Goal: Task Accomplishment & Management: Manage account settings

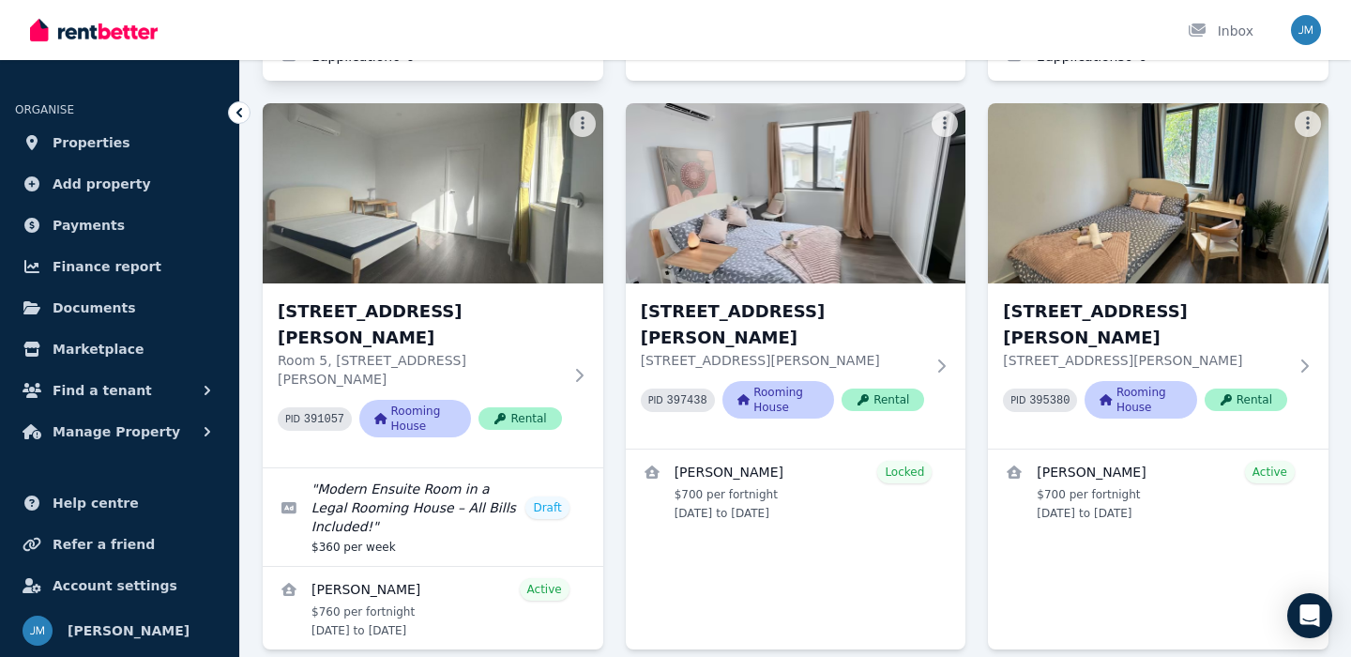
scroll to position [657, 0]
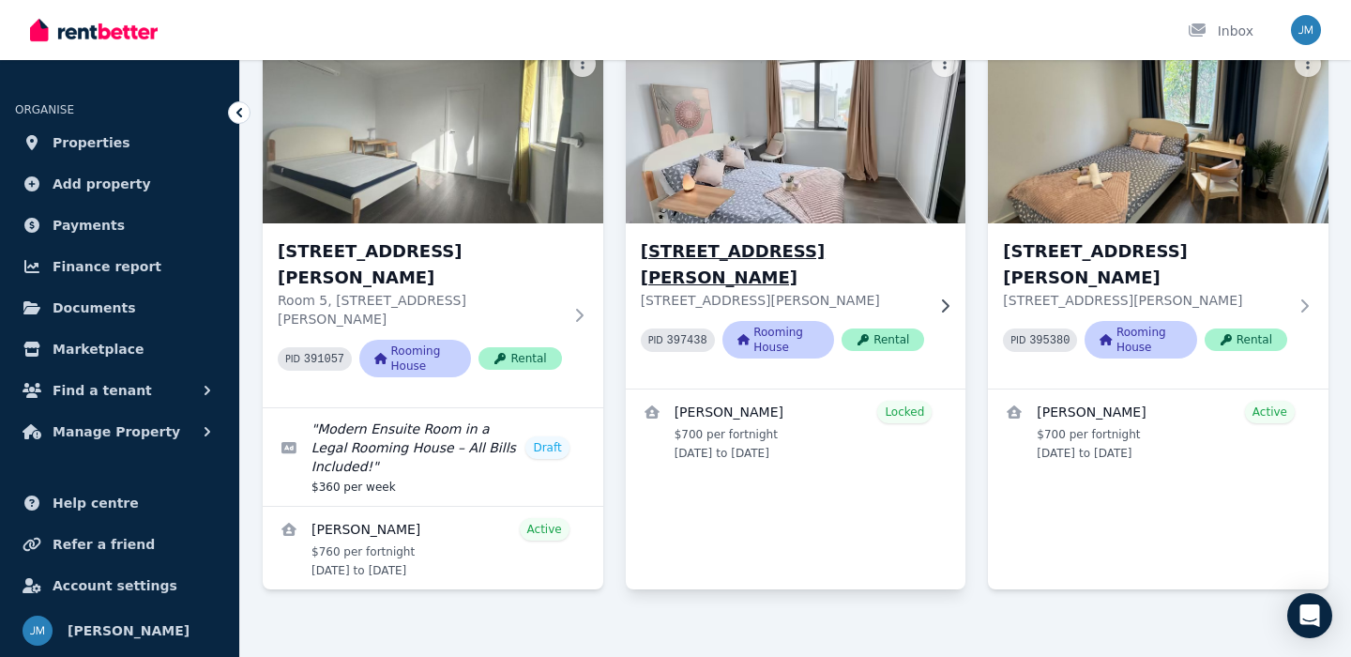
click at [717, 247] on h3 "[STREET_ADDRESS][PERSON_NAME]" at bounding box center [783, 264] width 284 height 53
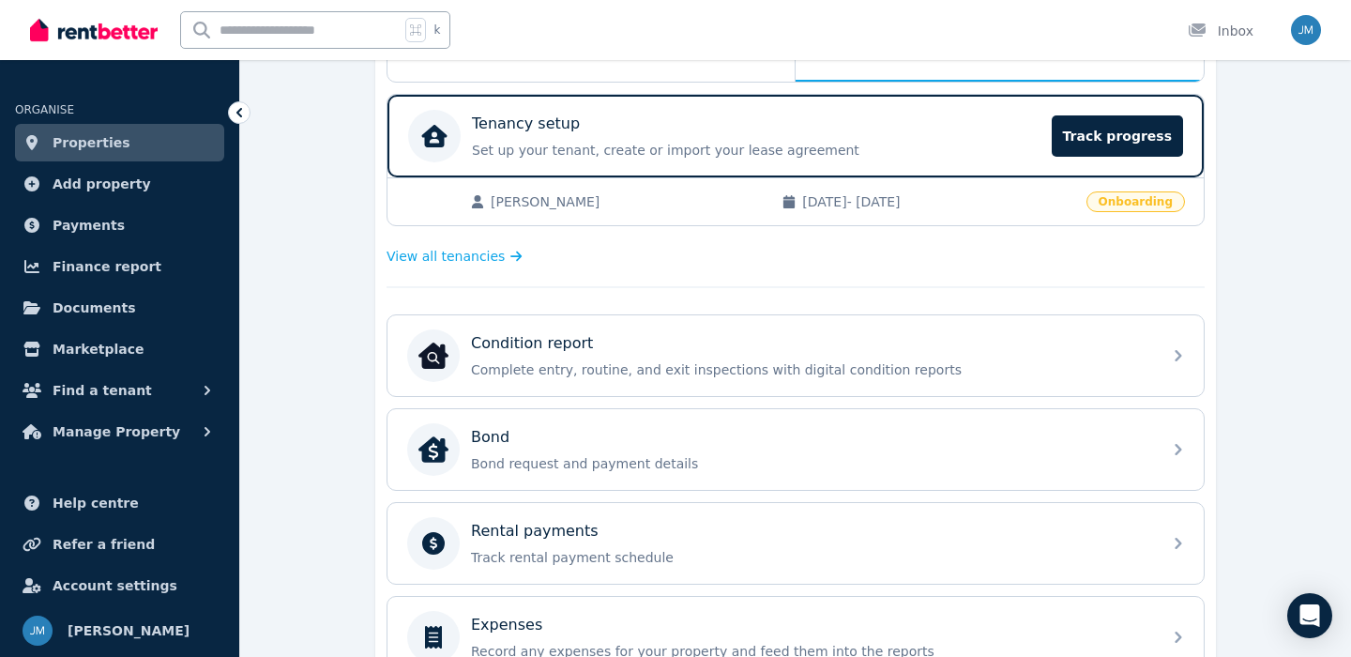
scroll to position [374, 0]
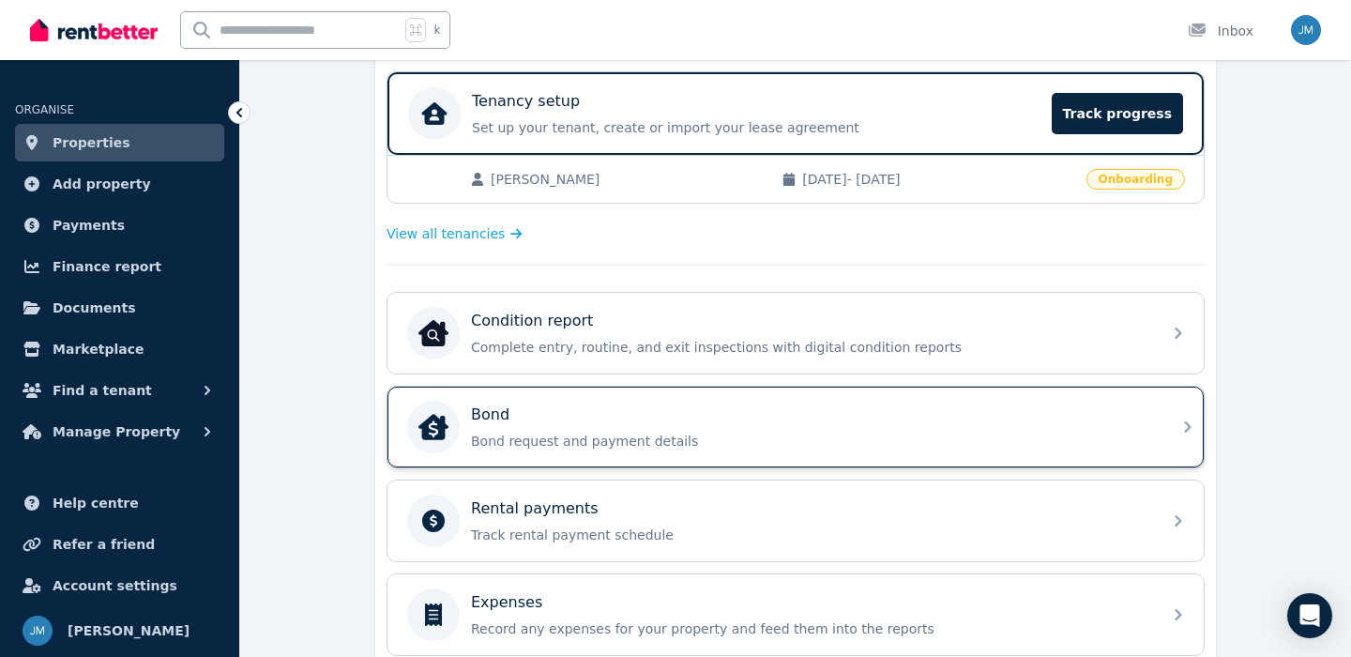
click at [727, 417] on div "Bond" at bounding box center [810, 414] width 679 height 23
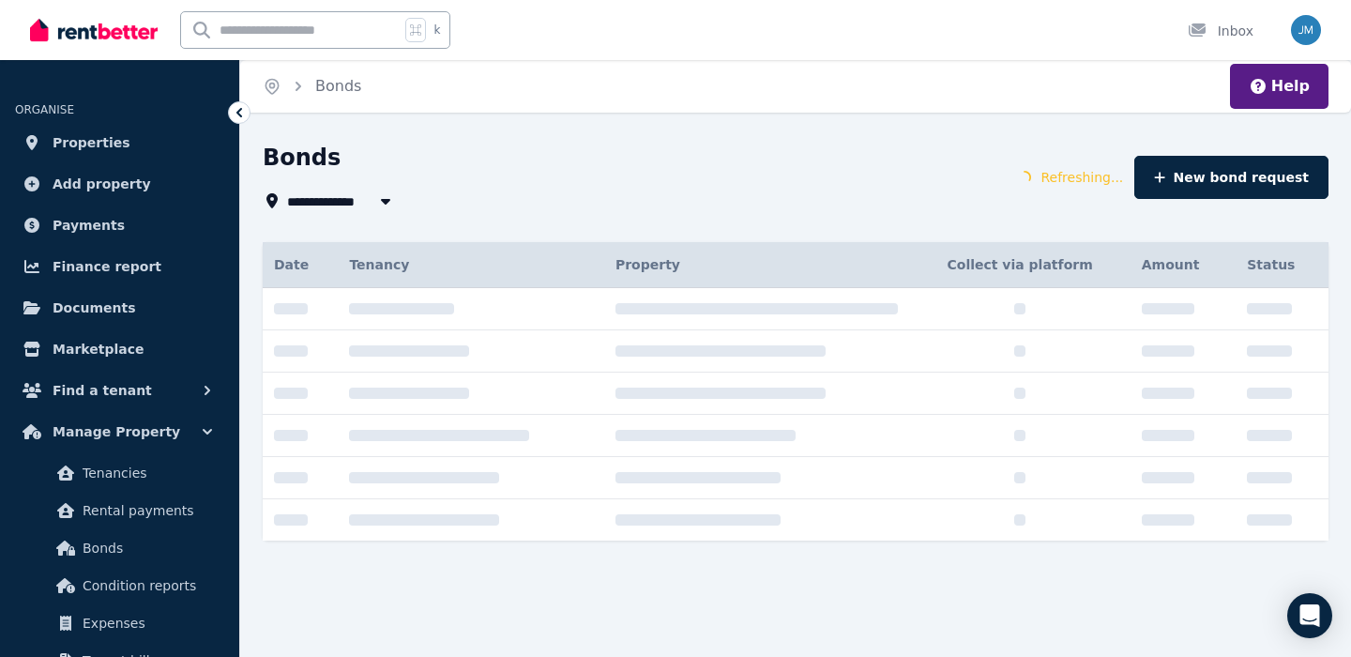
type input "**********"
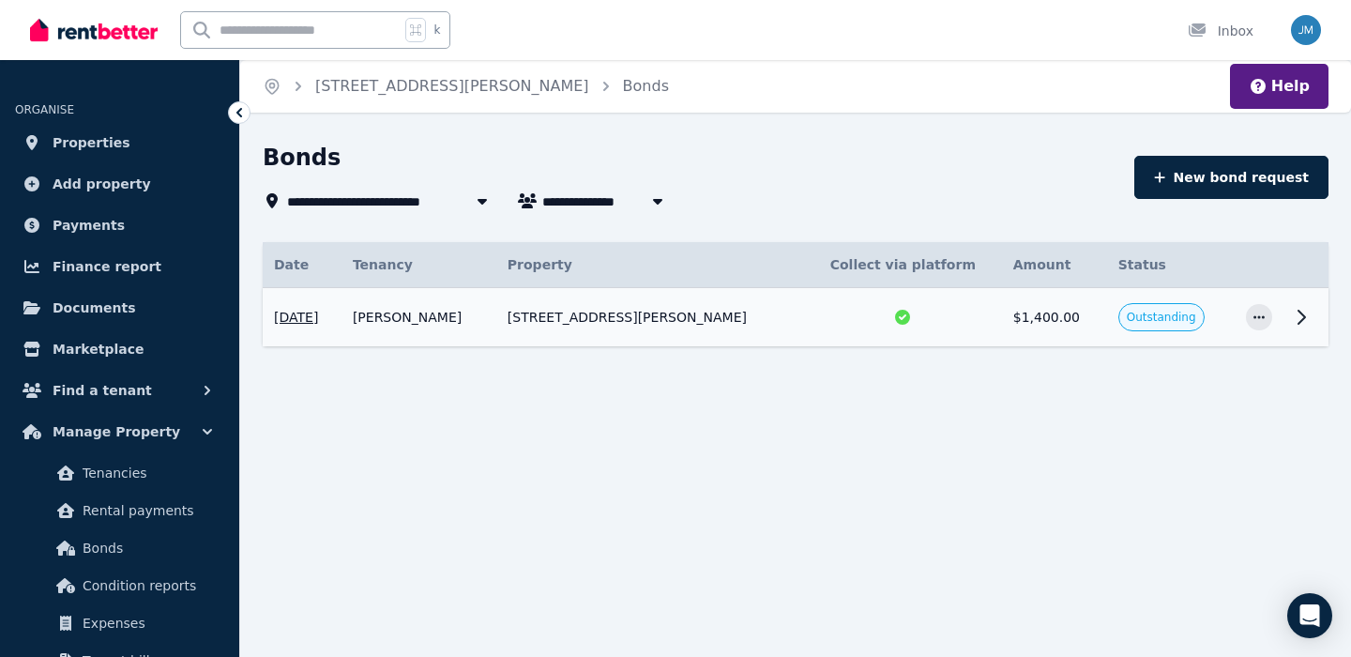
click at [1066, 322] on td "$1,400.00" at bounding box center [1054, 317] width 105 height 59
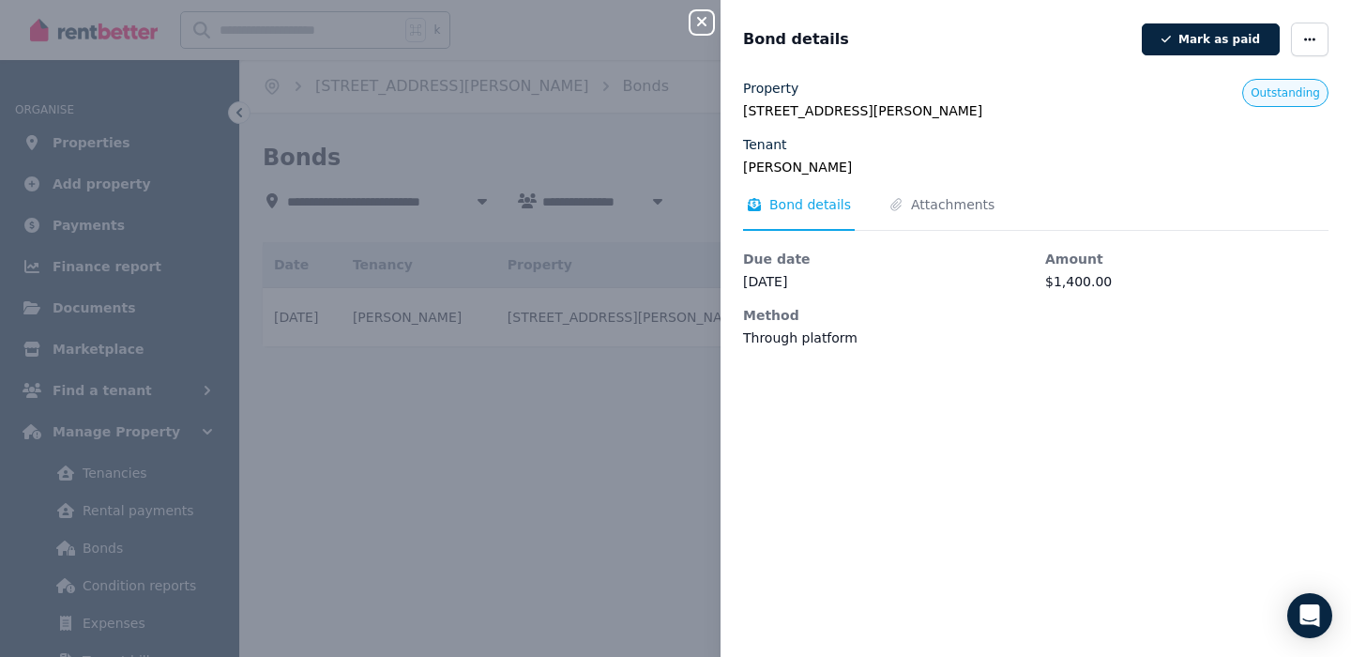
click at [1329, 27] on div "Bond details Mark as paid" at bounding box center [1035, 40] width 630 height 34
click at [1325, 29] on span "button" at bounding box center [1310, 40] width 38 height 34
click at [1271, 96] on span "Edit details" at bounding box center [1253, 94] width 120 height 23
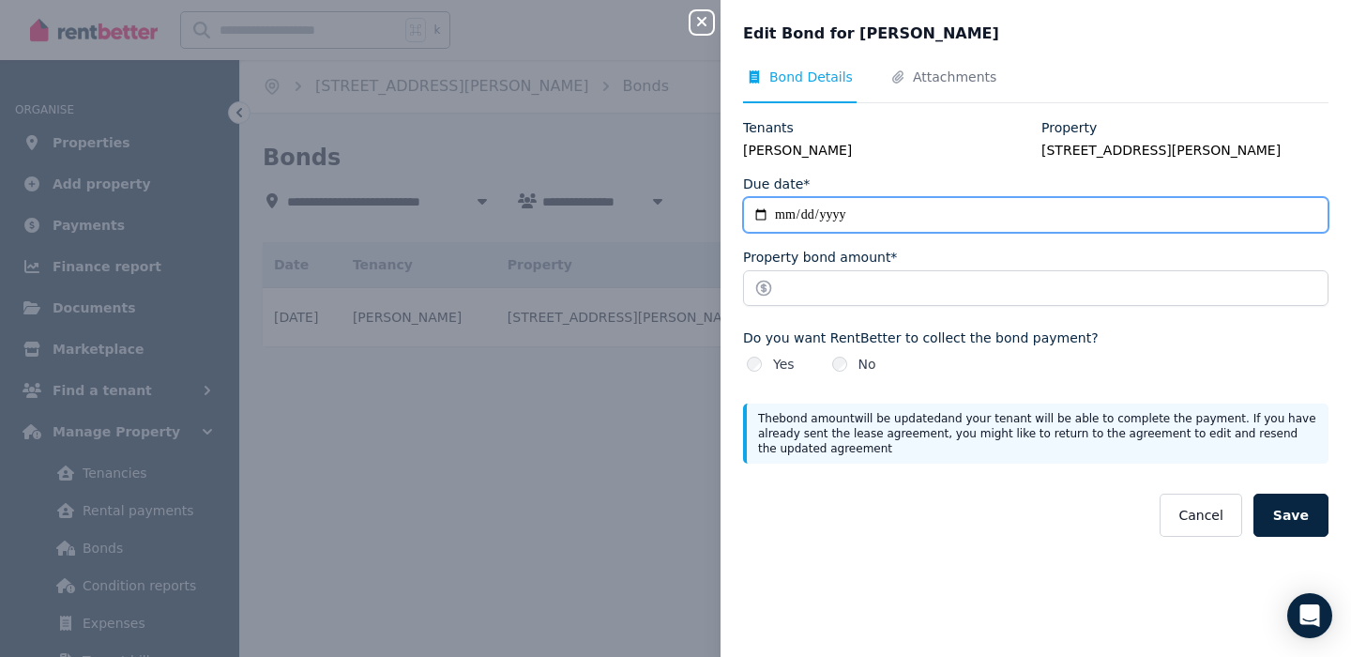
click at [853, 227] on input "**********" at bounding box center [1035, 215] width 585 height 36
type input "**********"
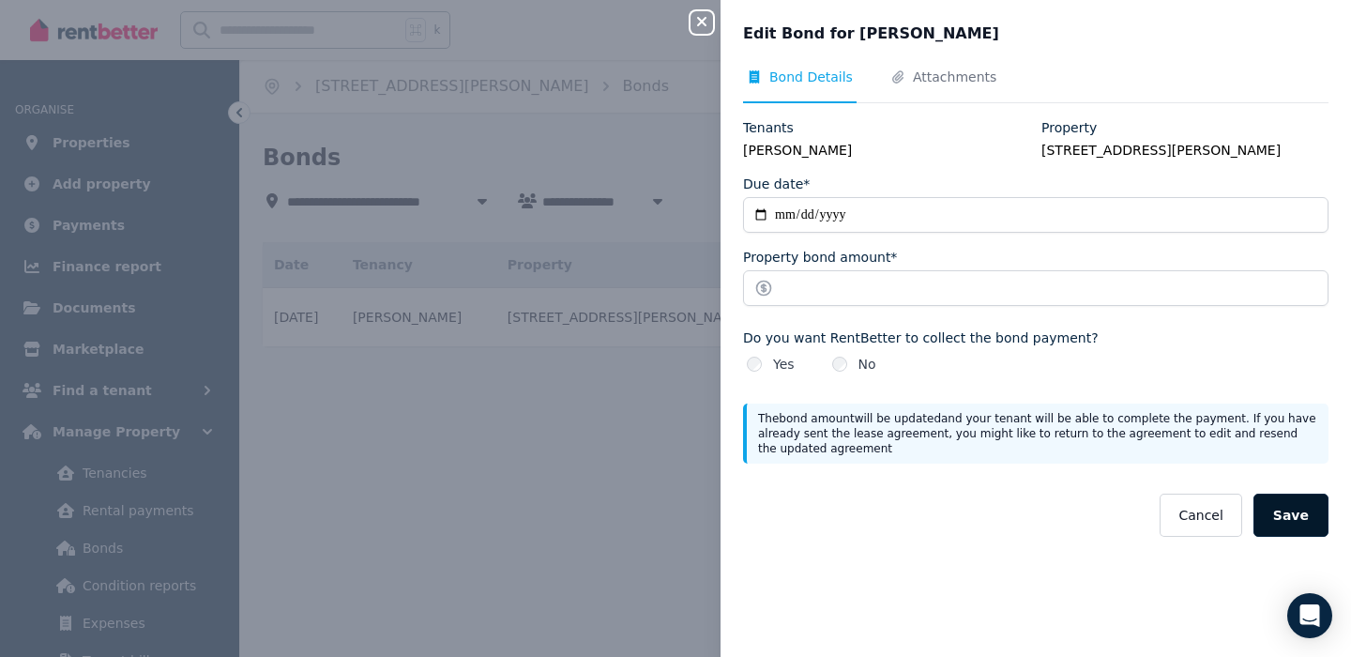
click at [1285, 532] on button "Save" at bounding box center [1290, 514] width 75 height 43
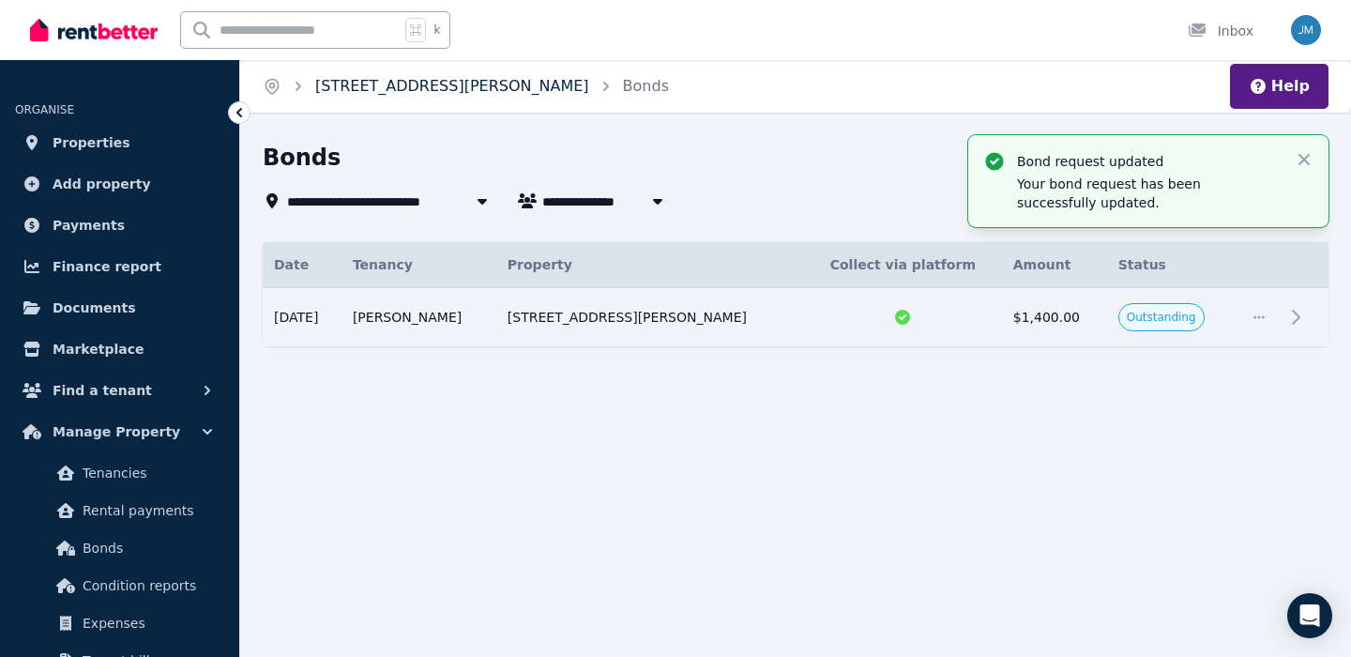
click at [474, 88] on link "[STREET_ADDRESS][PERSON_NAME]" at bounding box center [452, 86] width 274 height 18
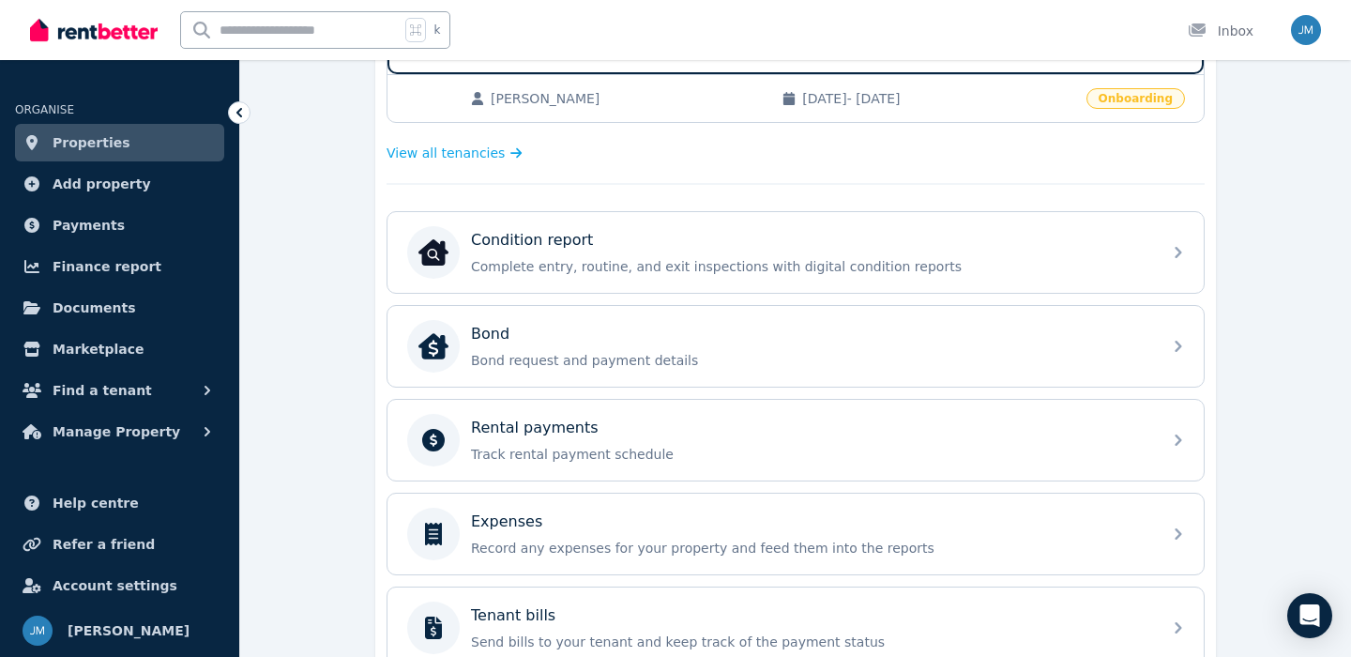
scroll to position [472, 0]
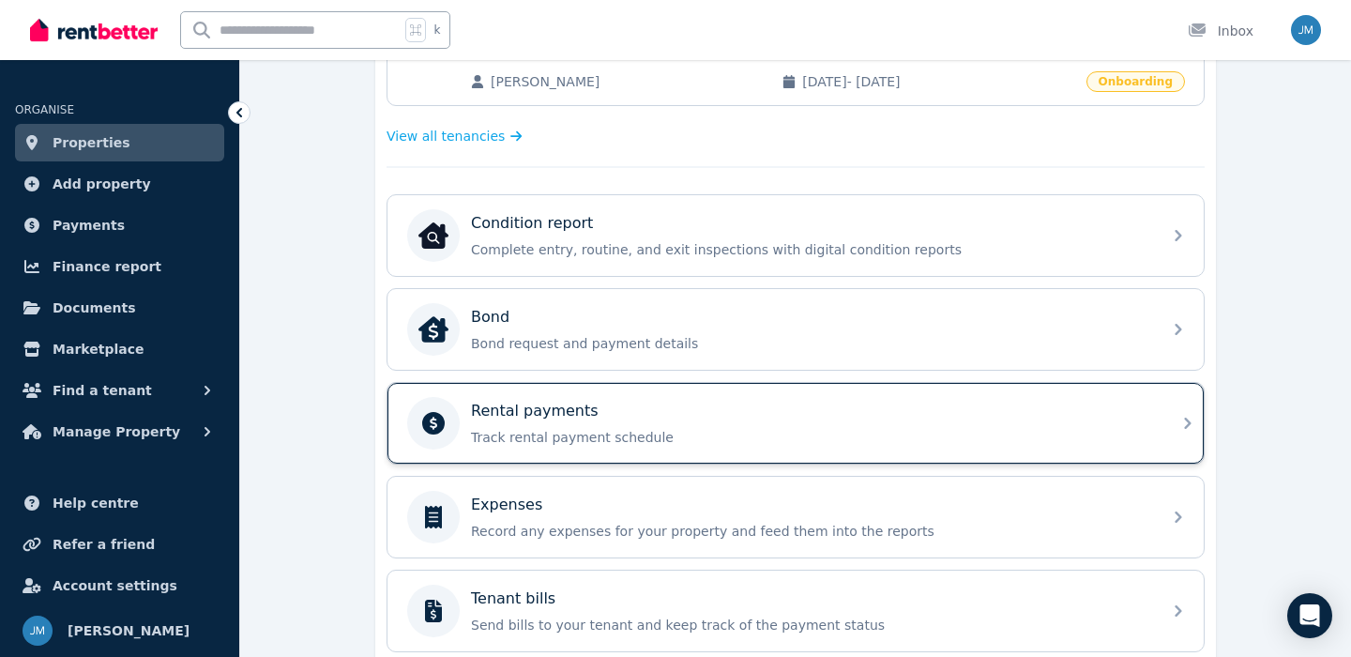
click at [574, 413] on p "Rental payments" at bounding box center [535, 411] width 128 height 23
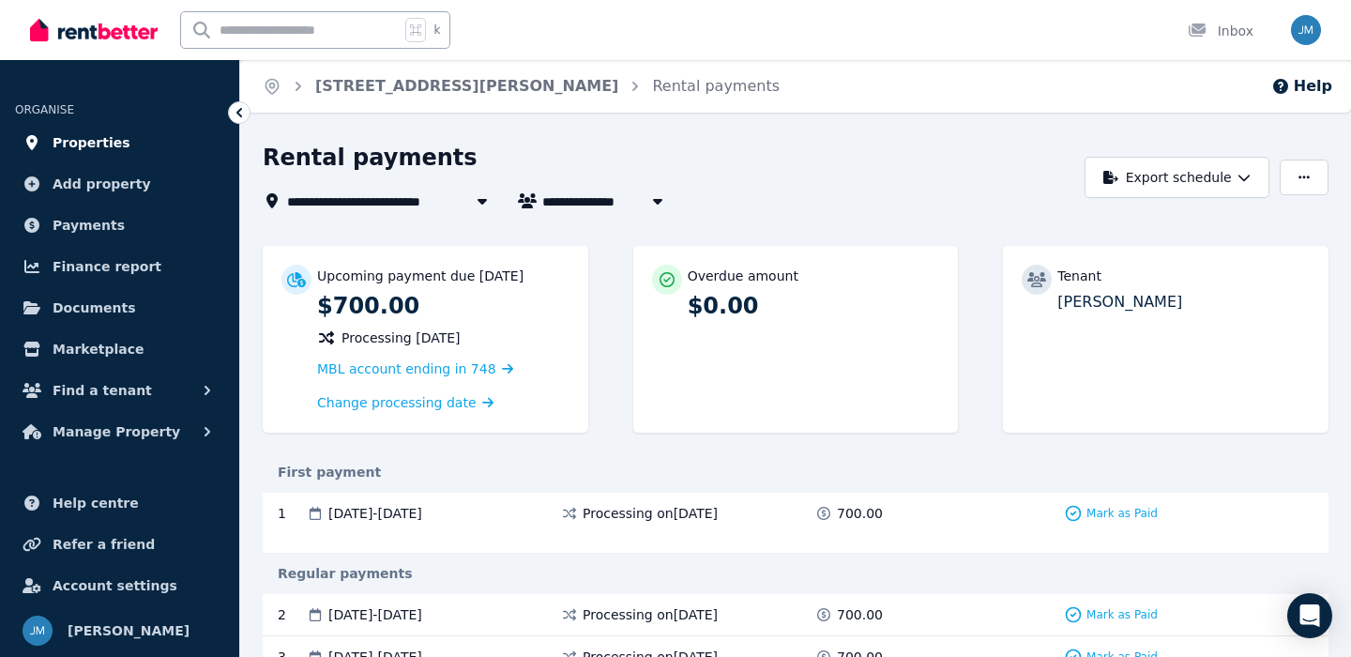
click at [103, 143] on span "Properties" at bounding box center [92, 142] width 78 height 23
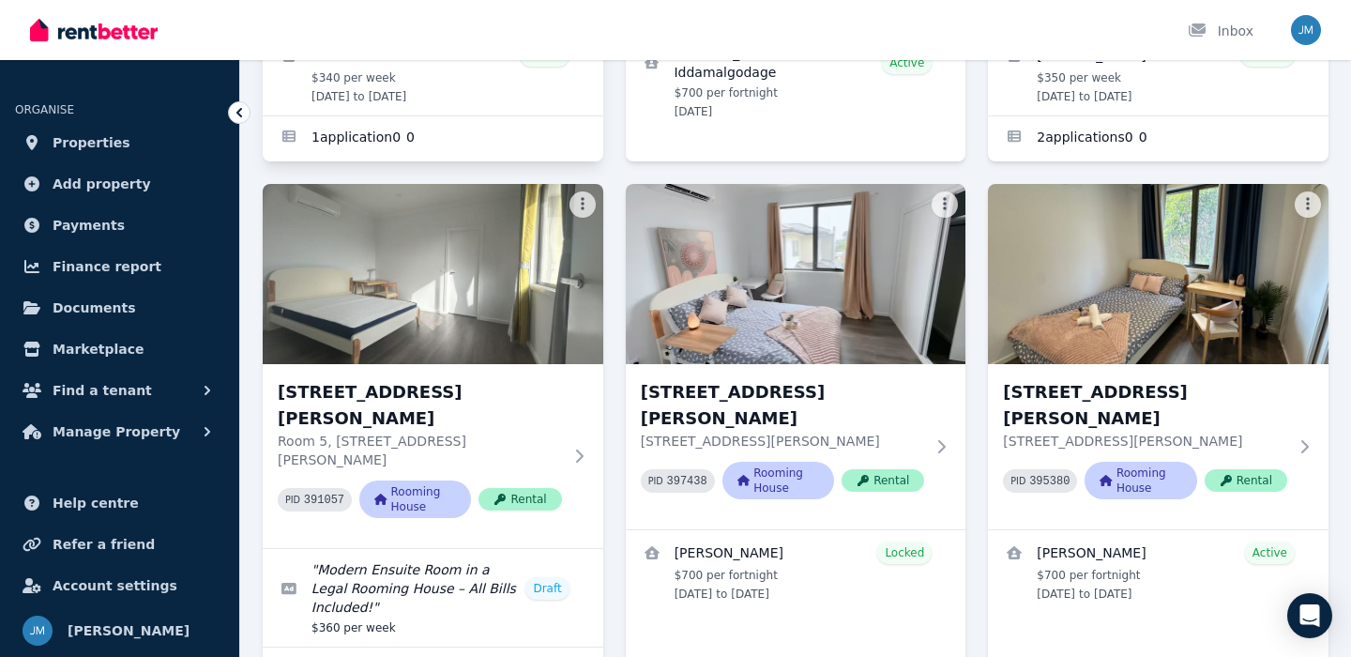
scroll to position [196, 0]
